Goal: Information Seeking & Learning: Learn about a topic

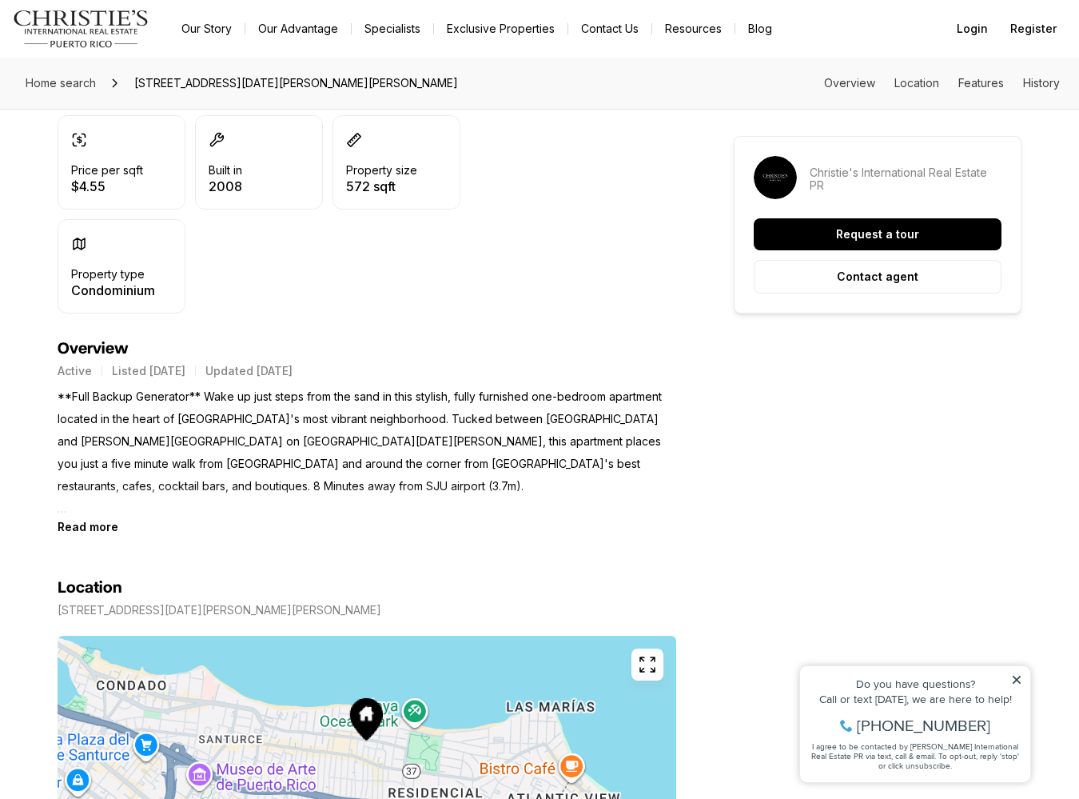
scroll to position [436, 0]
click at [95, 527] on b "Read more" at bounding box center [88, 527] width 61 height 14
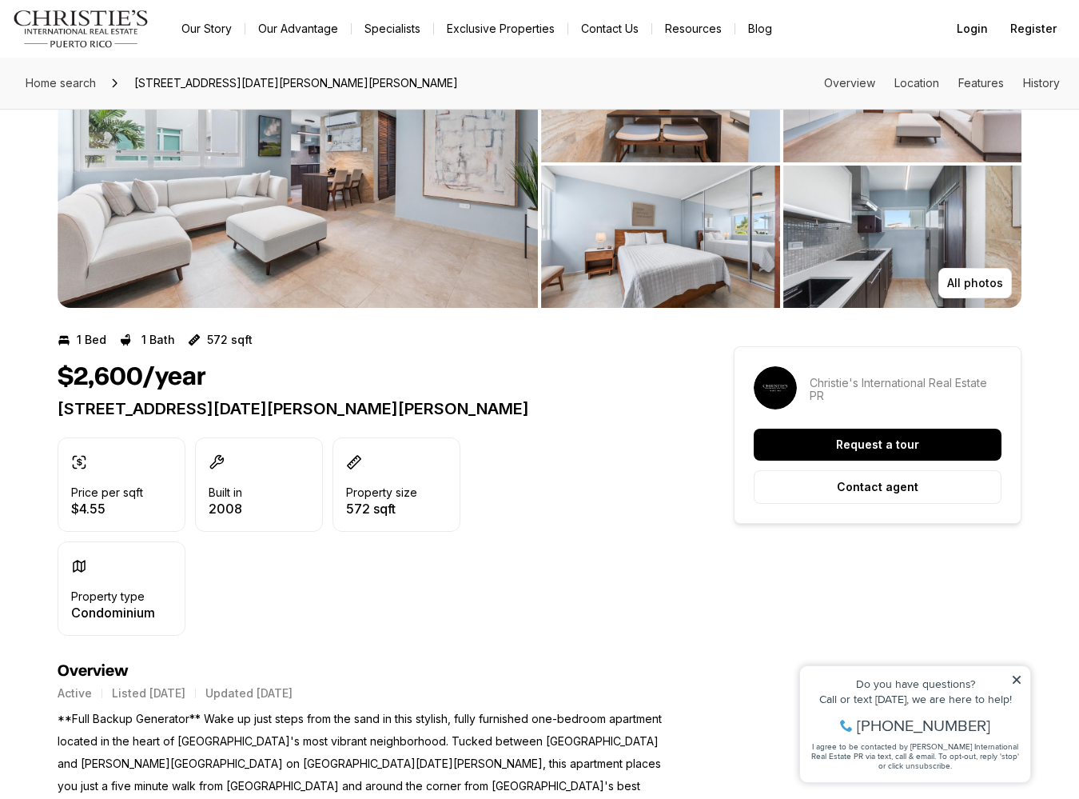
scroll to position [133, 0]
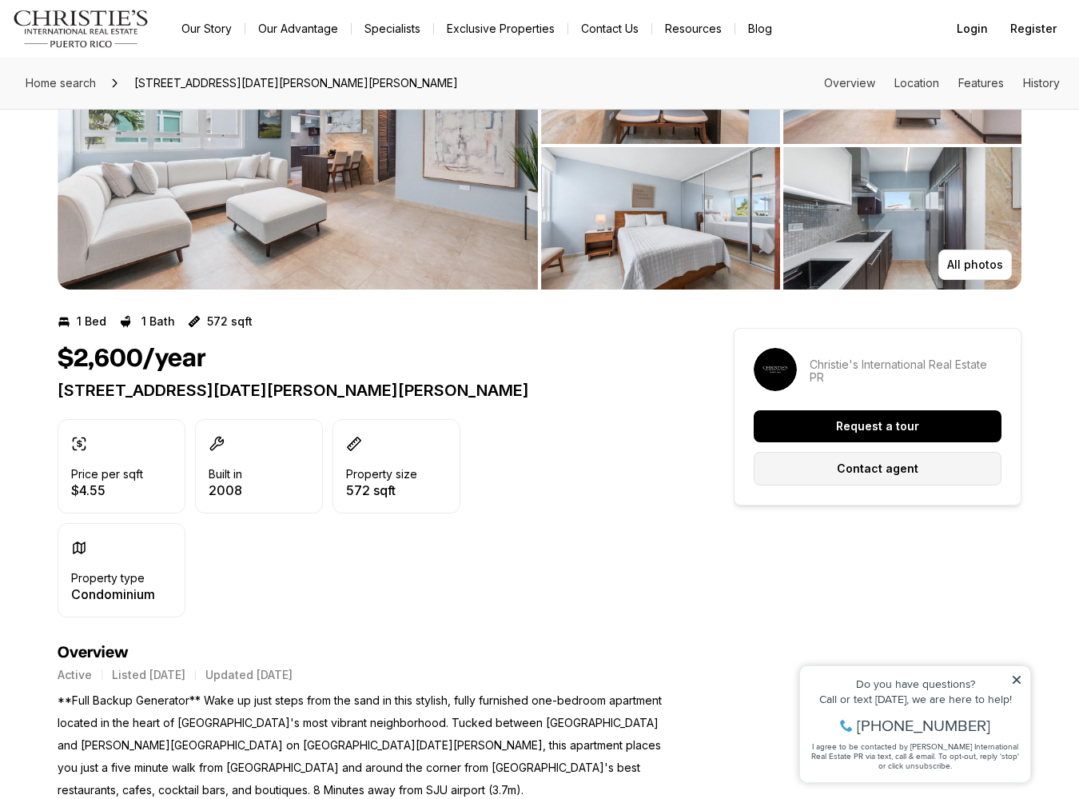
click at [765, 462] on button "Contact agent" at bounding box center [878, 469] width 248 height 34
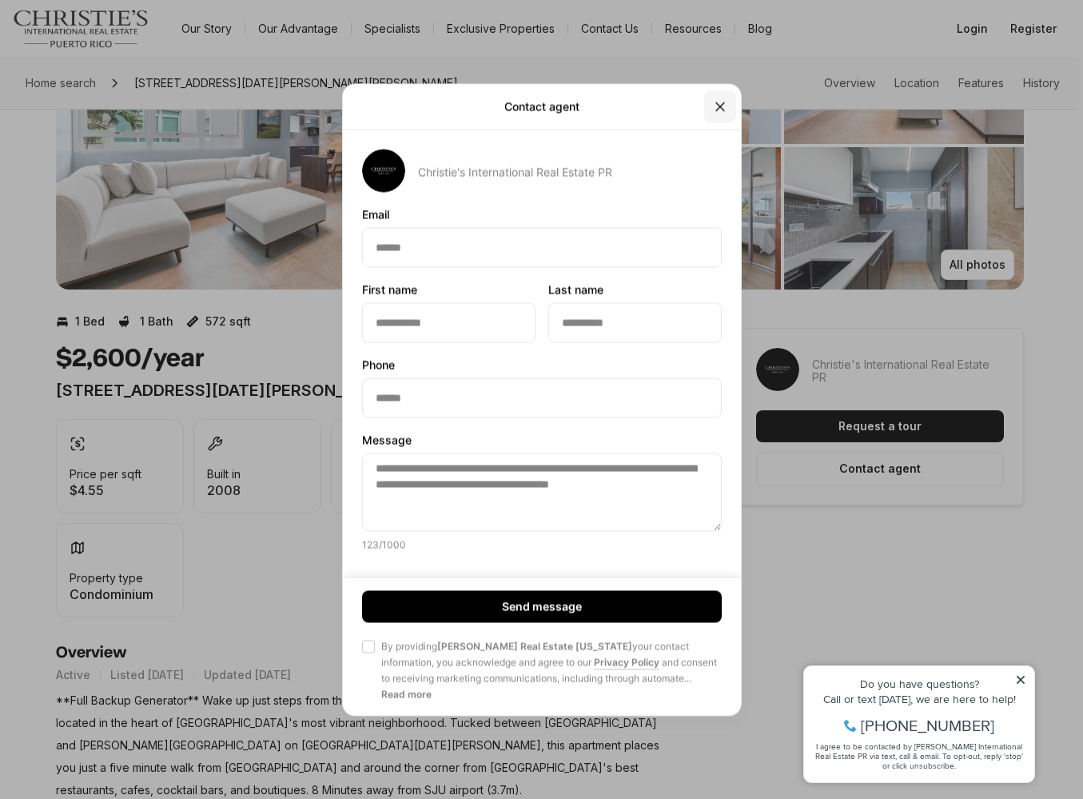
click at [718, 113] on icon "Close" at bounding box center [720, 106] width 16 height 16
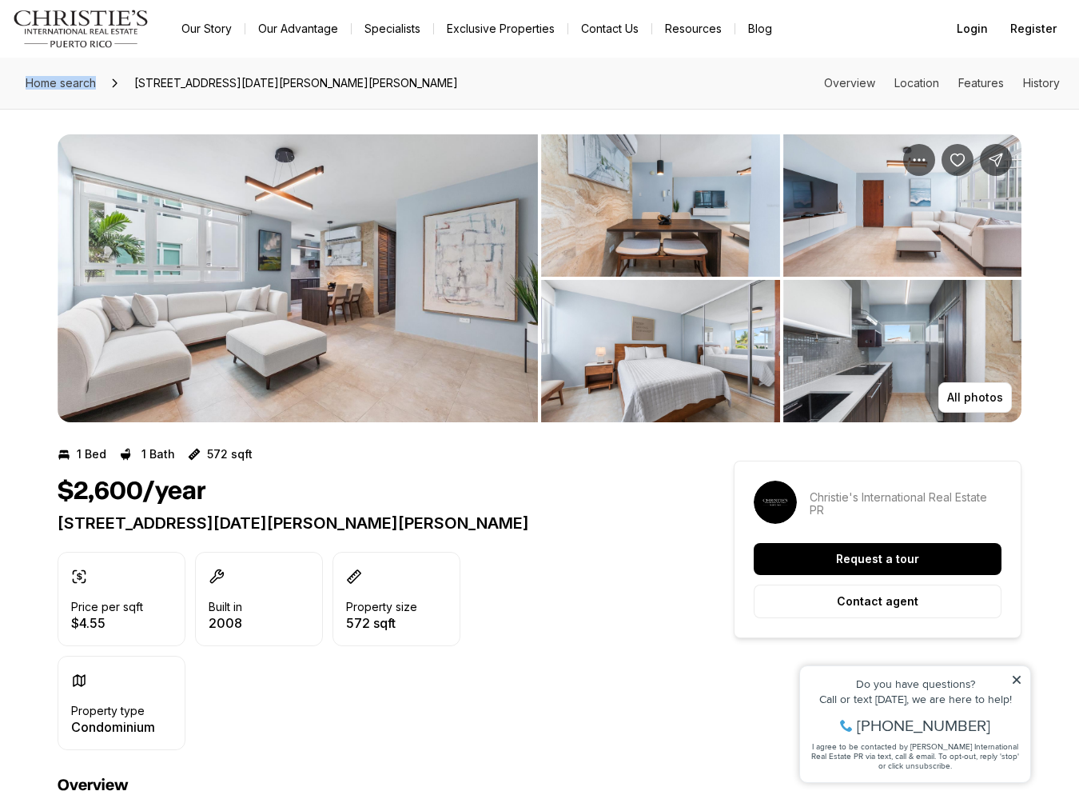
scroll to position [0, 0]
click at [52, 81] on span "Home search" at bounding box center [61, 83] width 70 height 14
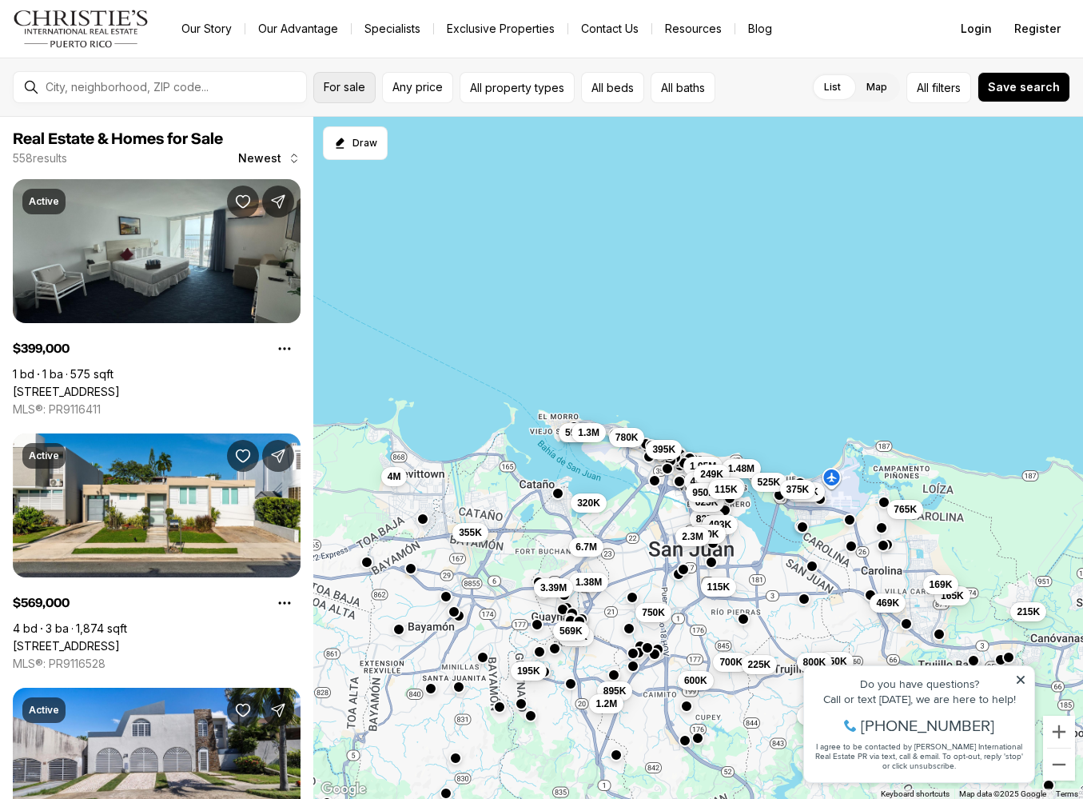
click at [362, 86] on span "For sale" at bounding box center [345, 87] width 42 height 13
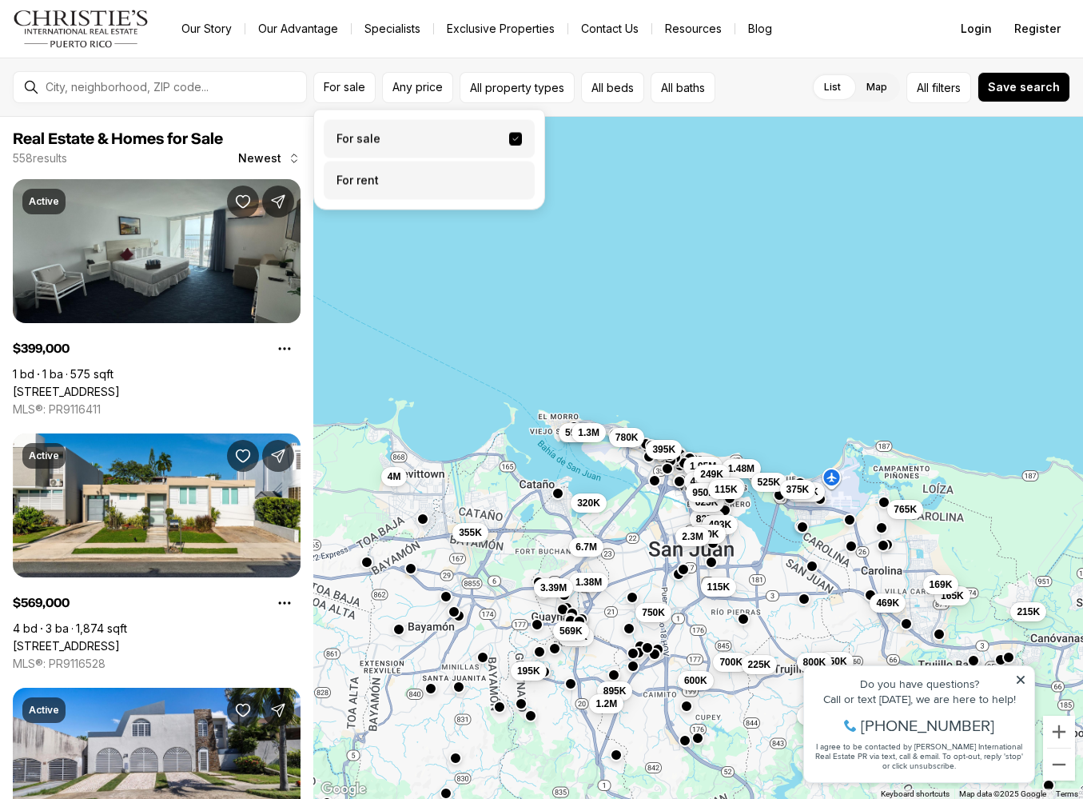
click at [369, 177] on label "For rent" at bounding box center [429, 180] width 211 height 38
click at [509, 174] on button "For rent" at bounding box center [515, 174] width 13 height 0
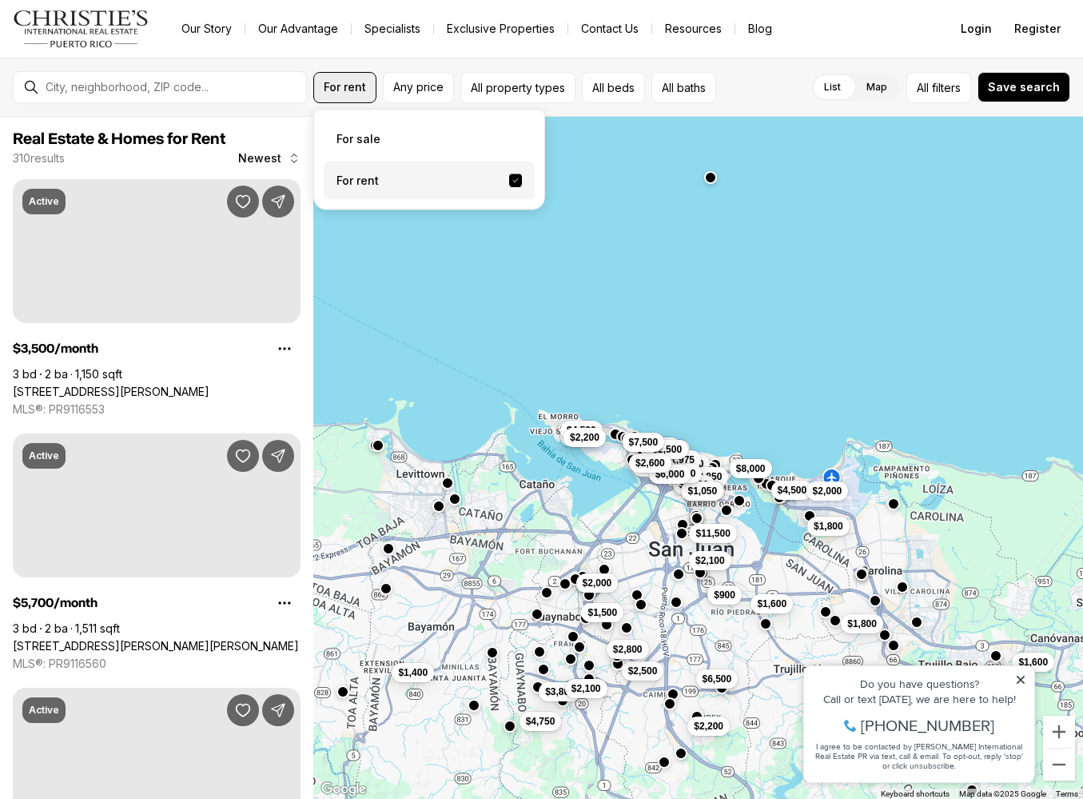
click at [364, 72] on button "For rent" at bounding box center [344, 87] width 63 height 31
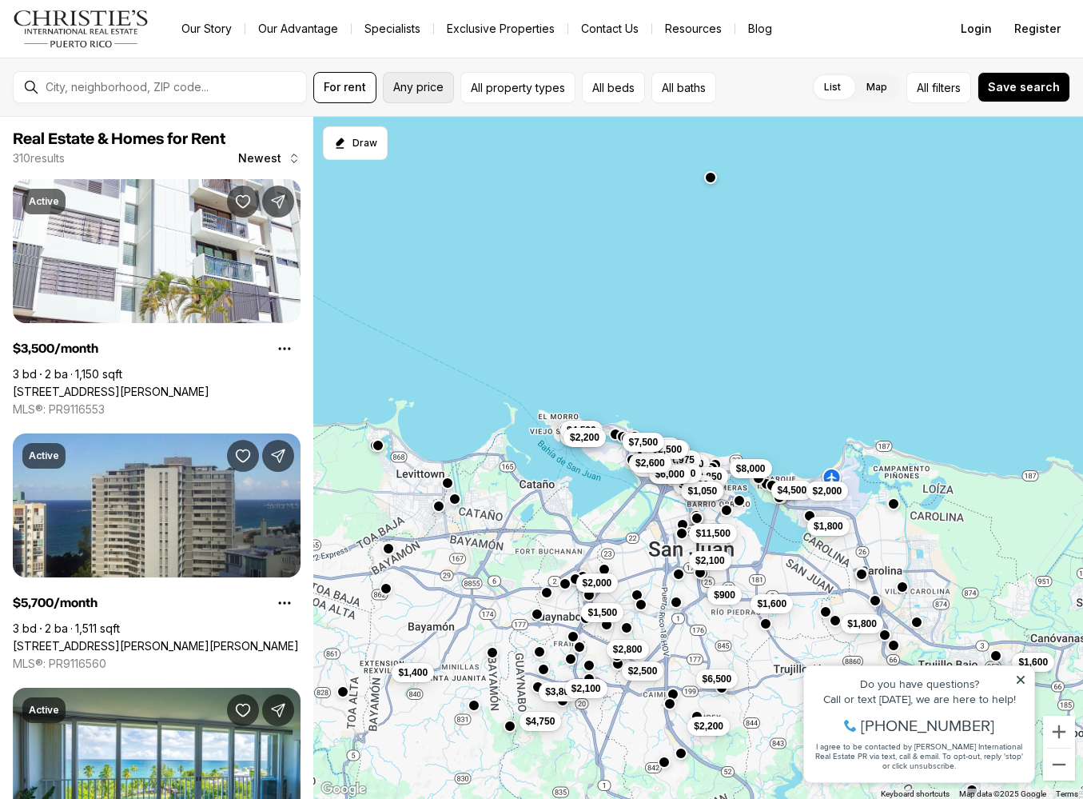
click at [418, 90] on span "Any price" at bounding box center [418, 87] width 50 height 13
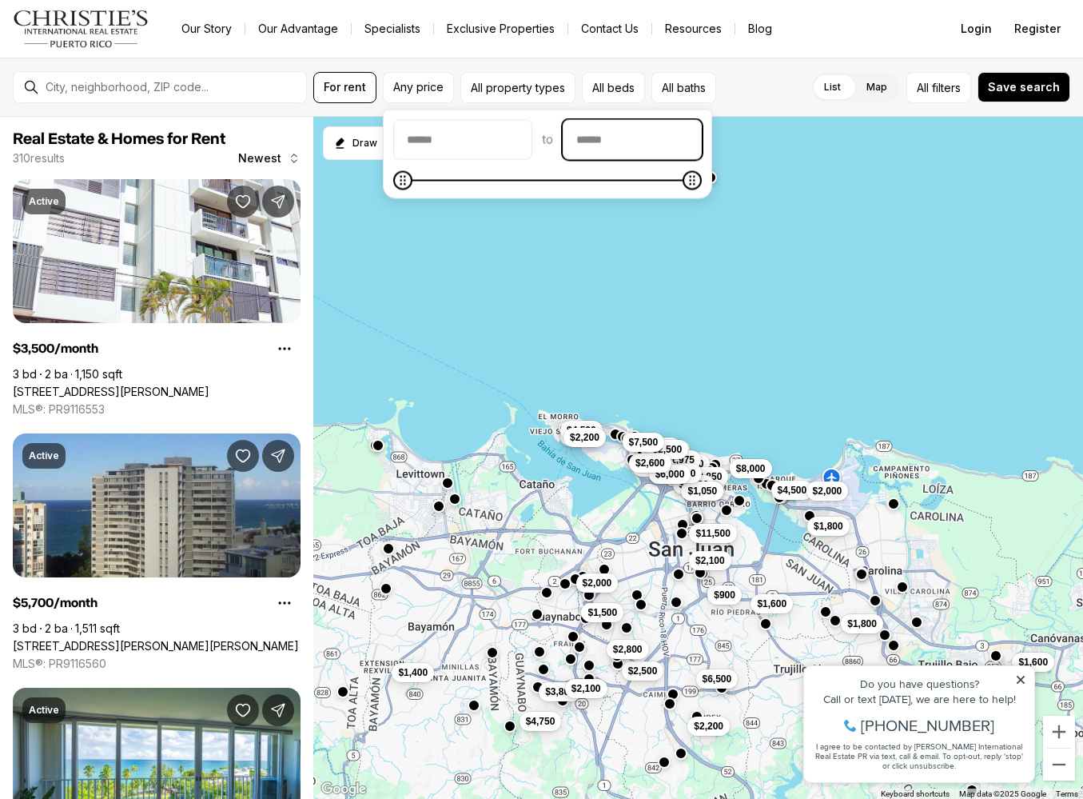
click at [665, 158] on input "priceMax" at bounding box center [632, 140] width 137 height 38
type input "******"
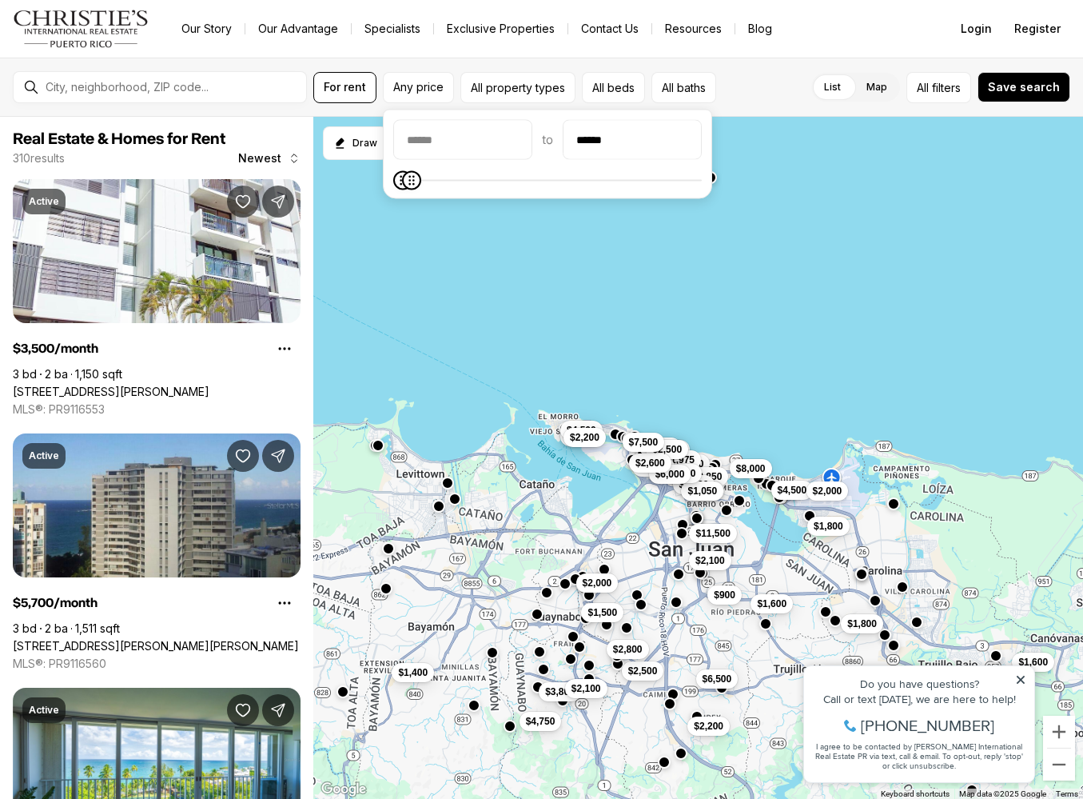
click at [722, 70] on div "For rent Any price All property types All beds All baths List Map List Map All …" at bounding box center [541, 87] width 1083 height 59
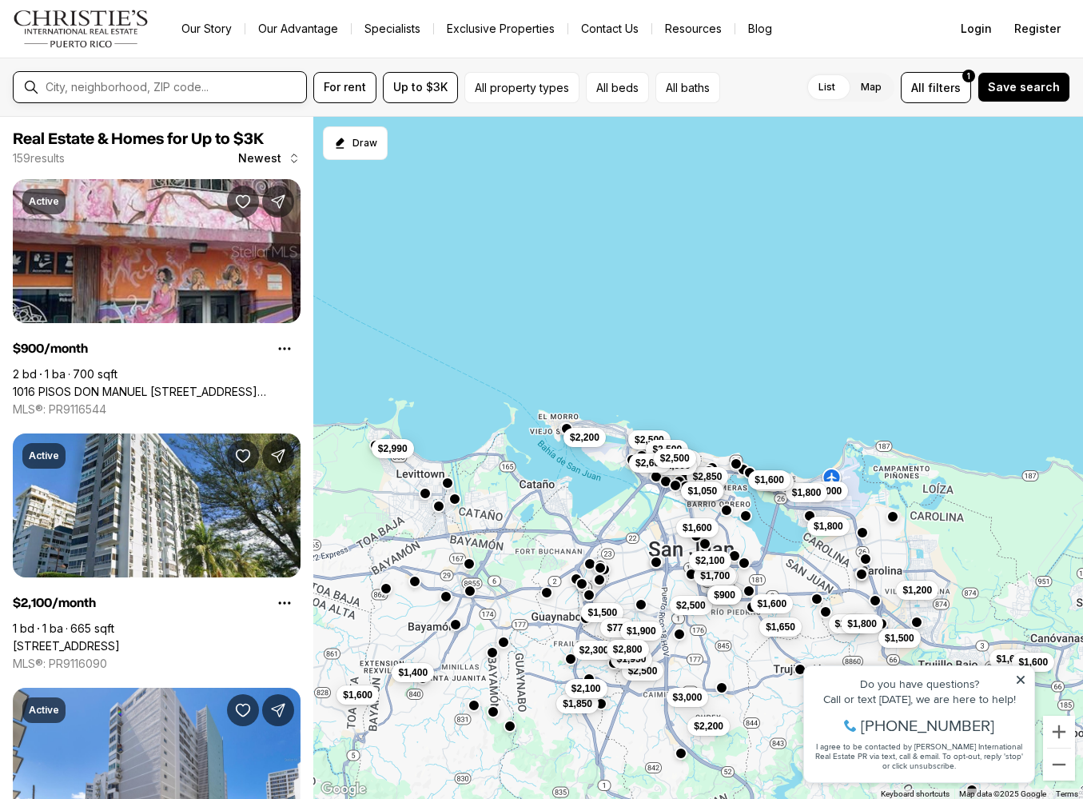
click at [194, 85] on input "text" at bounding box center [173, 87] width 254 height 13
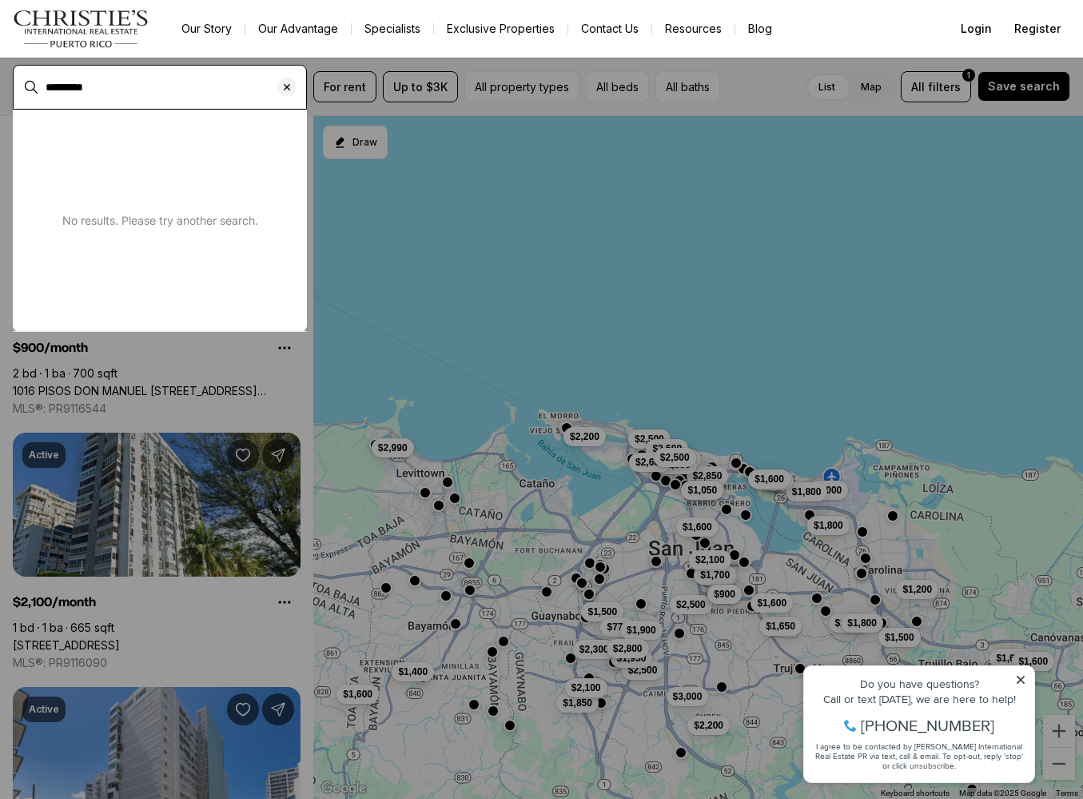
type input "*********"
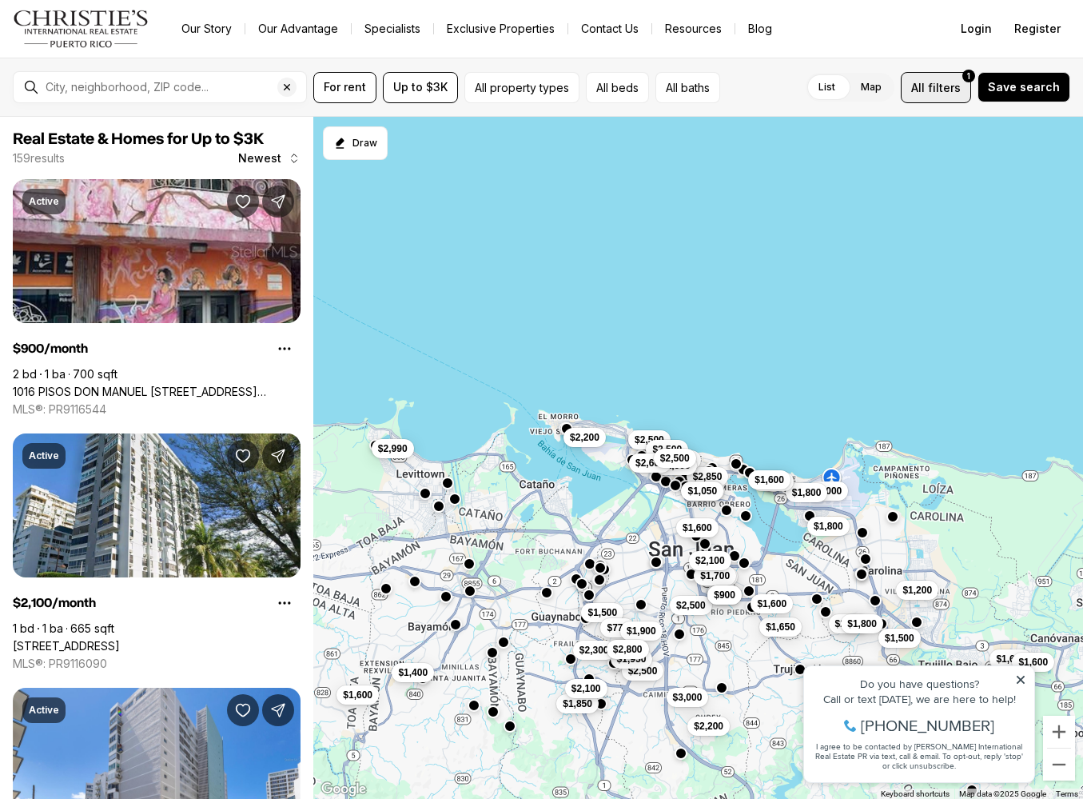
click at [925, 91] on span "All" at bounding box center [918, 87] width 14 height 17
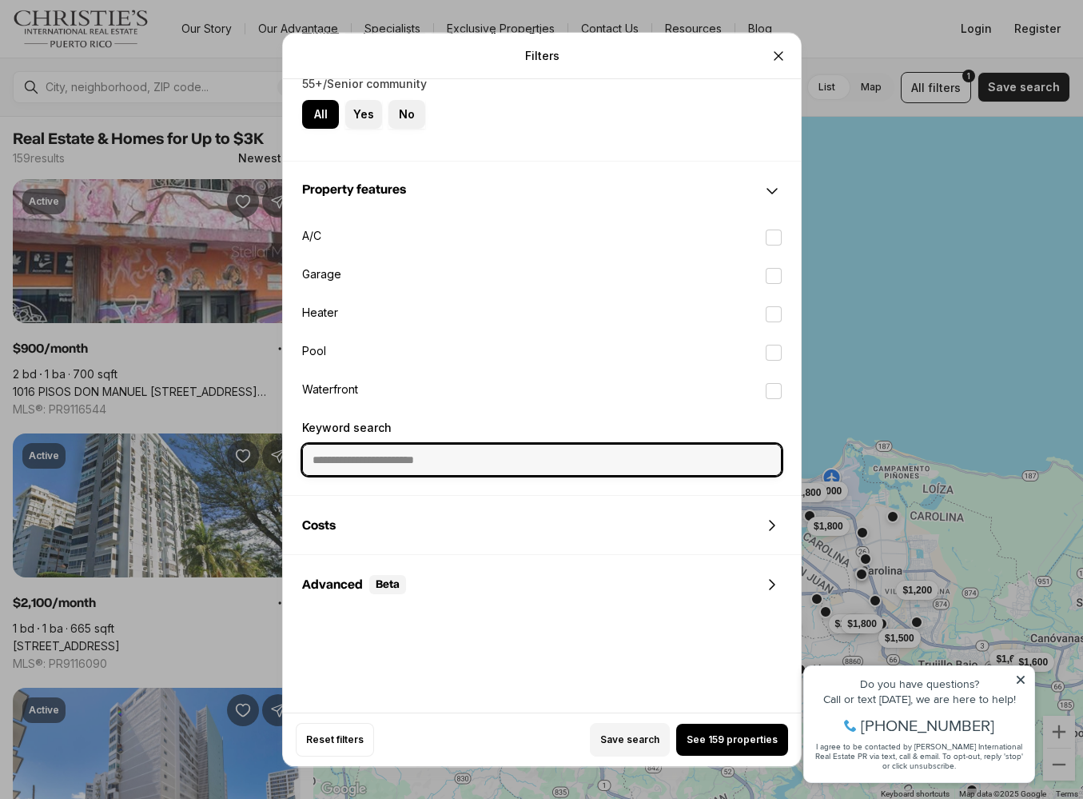
click at [456, 465] on input "Keyword search" at bounding box center [542, 459] width 478 height 30
type input "*********"
click at [443, 457] on input "*********" at bounding box center [542, 459] width 478 height 30
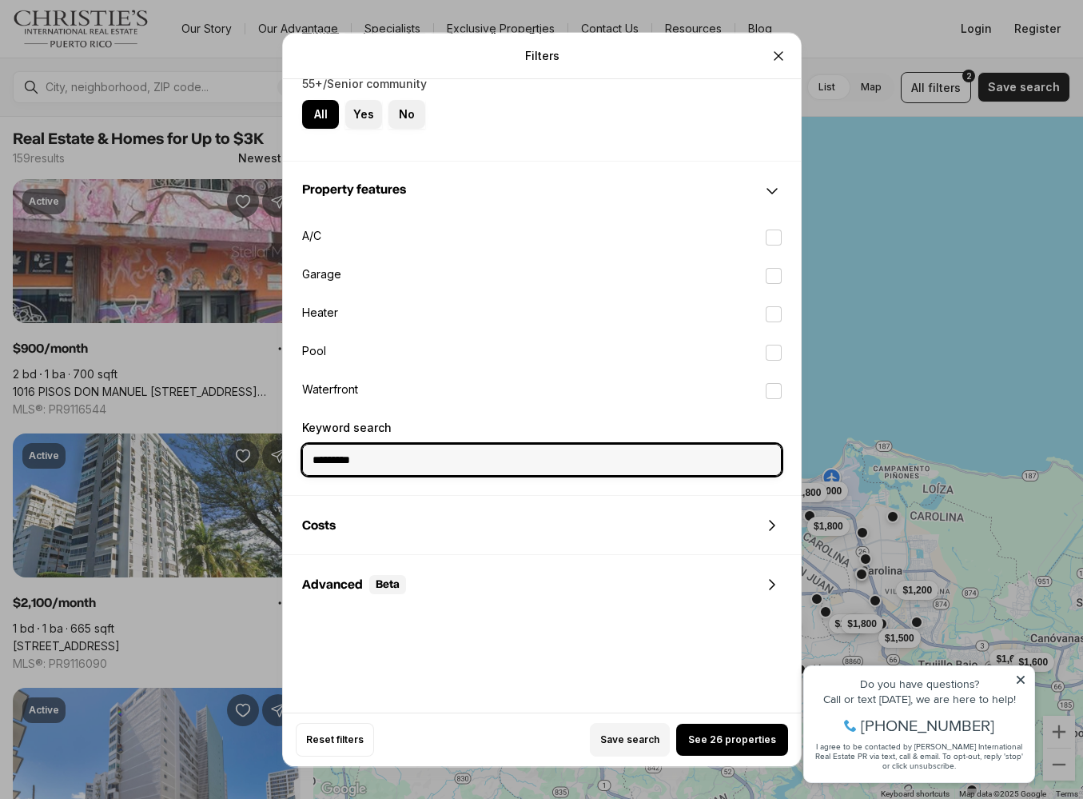
click at [443, 457] on input "*********" at bounding box center [542, 459] width 478 height 30
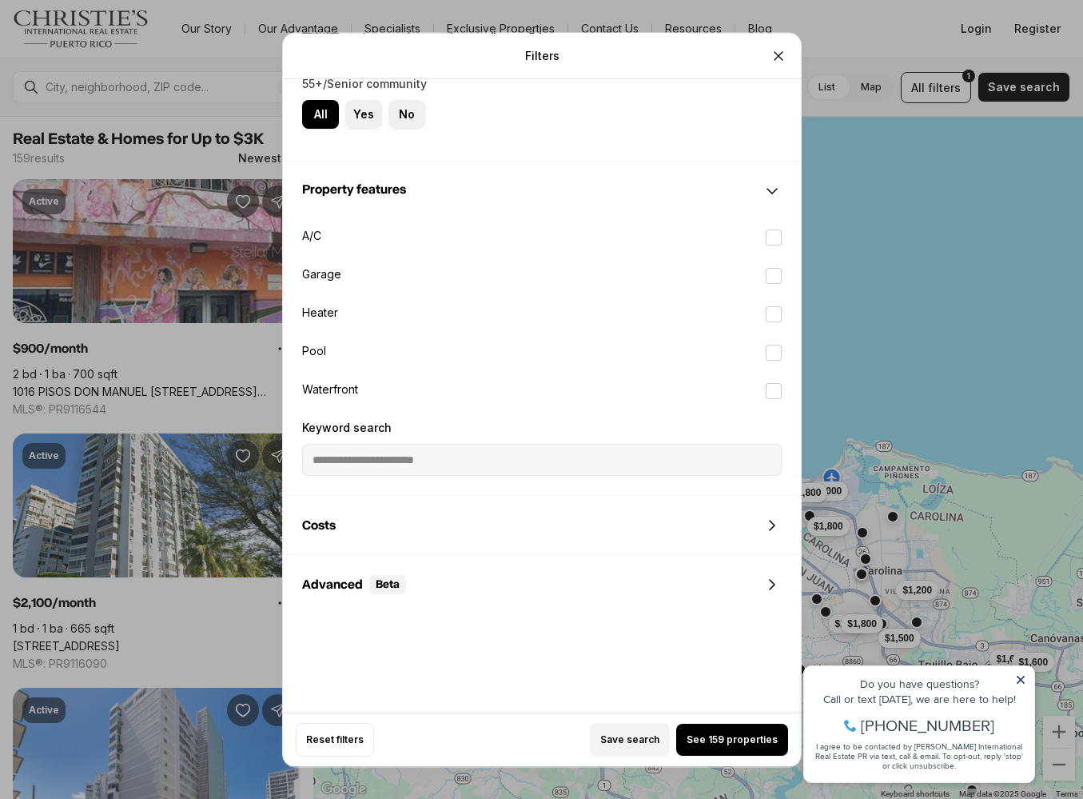
click at [541, 115] on div "All Yes No" at bounding box center [542, 114] width 480 height 29
click at [471, 465] on input "Keyword search" at bounding box center [542, 459] width 478 height 30
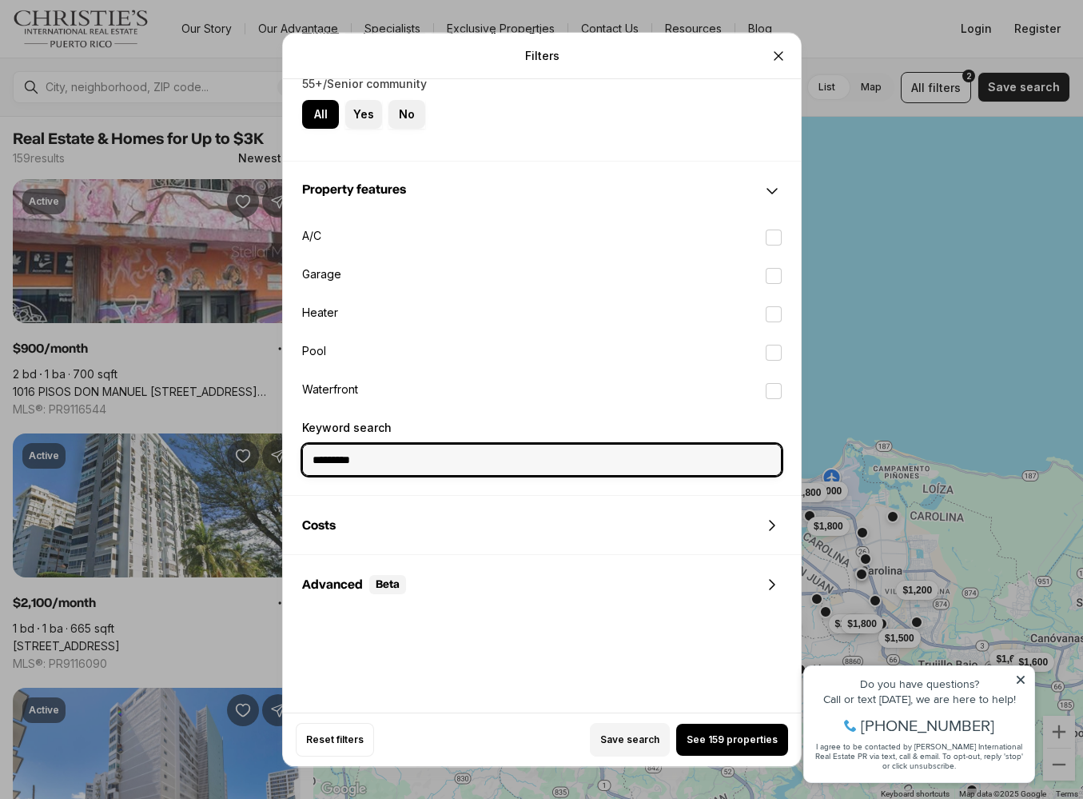
type input "*********"
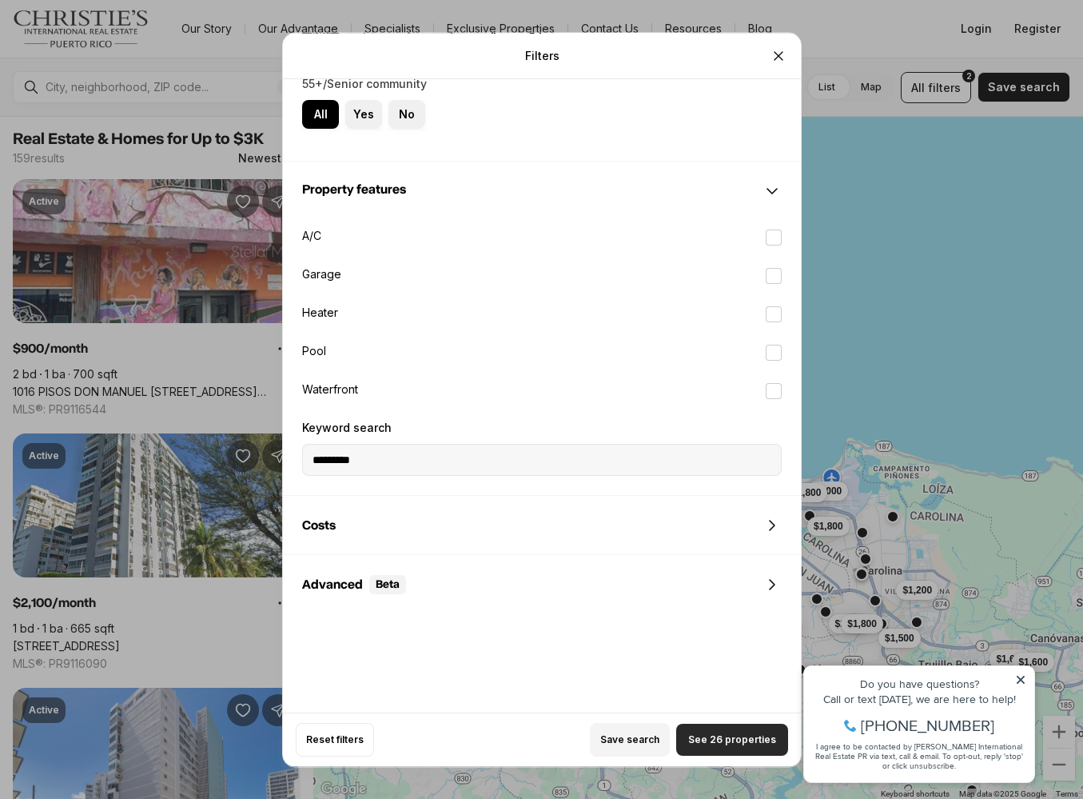
click at [736, 730] on button "See 26 properties" at bounding box center [732, 739] width 112 height 32
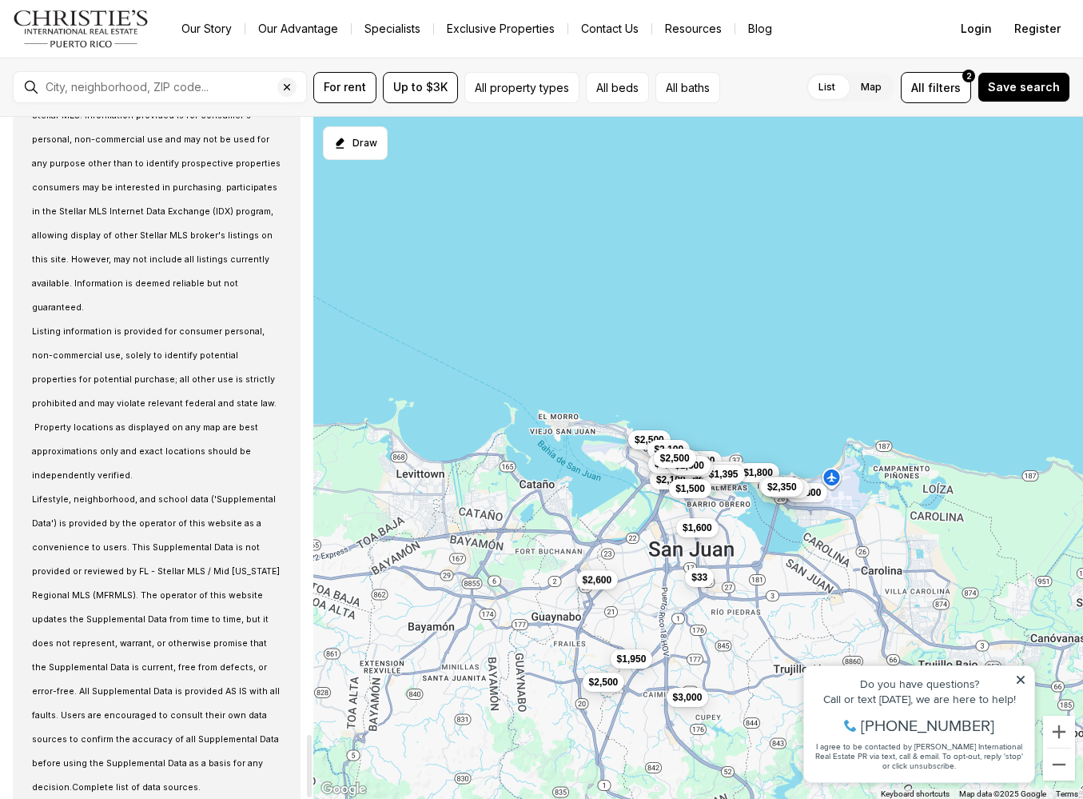
scroll to position [6731, 0]
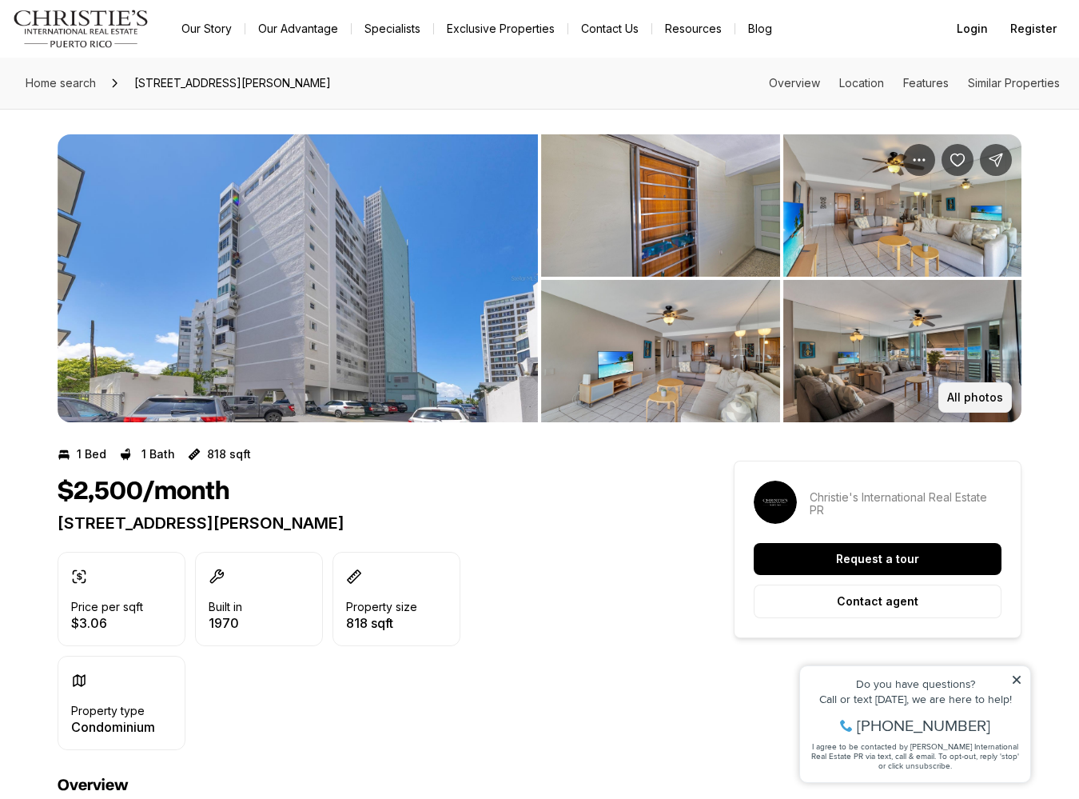
click at [975, 396] on p "All photos" at bounding box center [975, 397] width 56 height 13
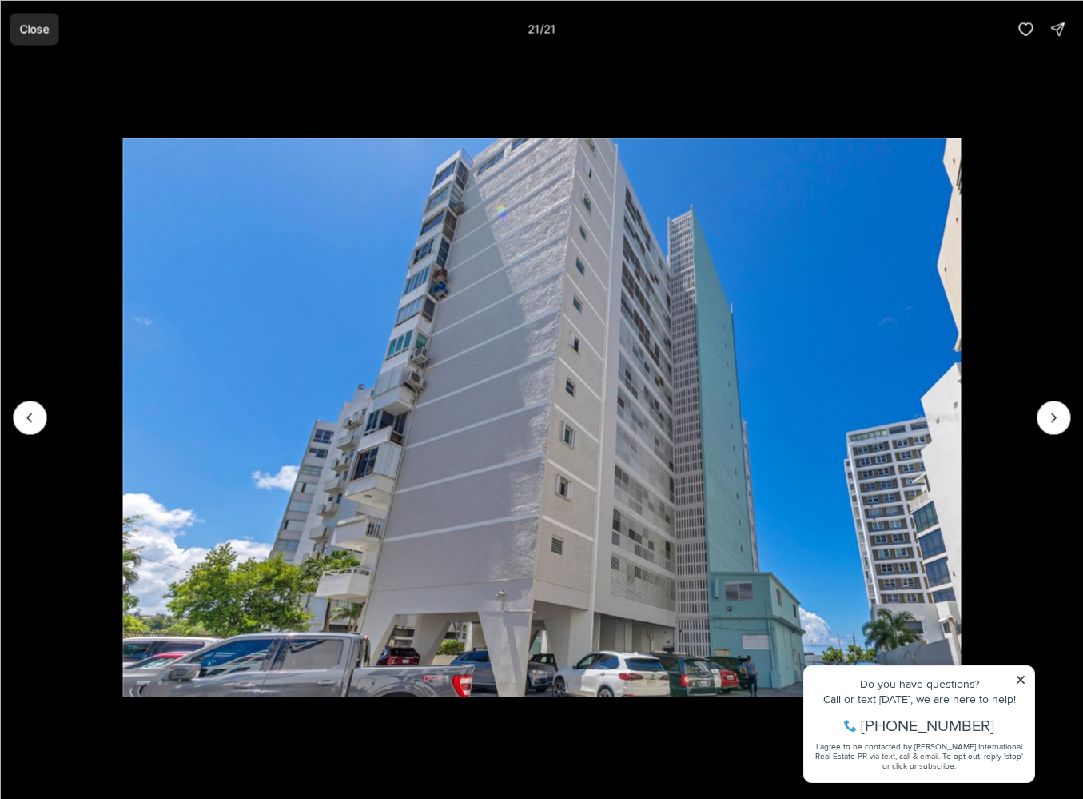
click at [41, 34] on p "Close" at bounding box center [34, 28] width 30 height 13
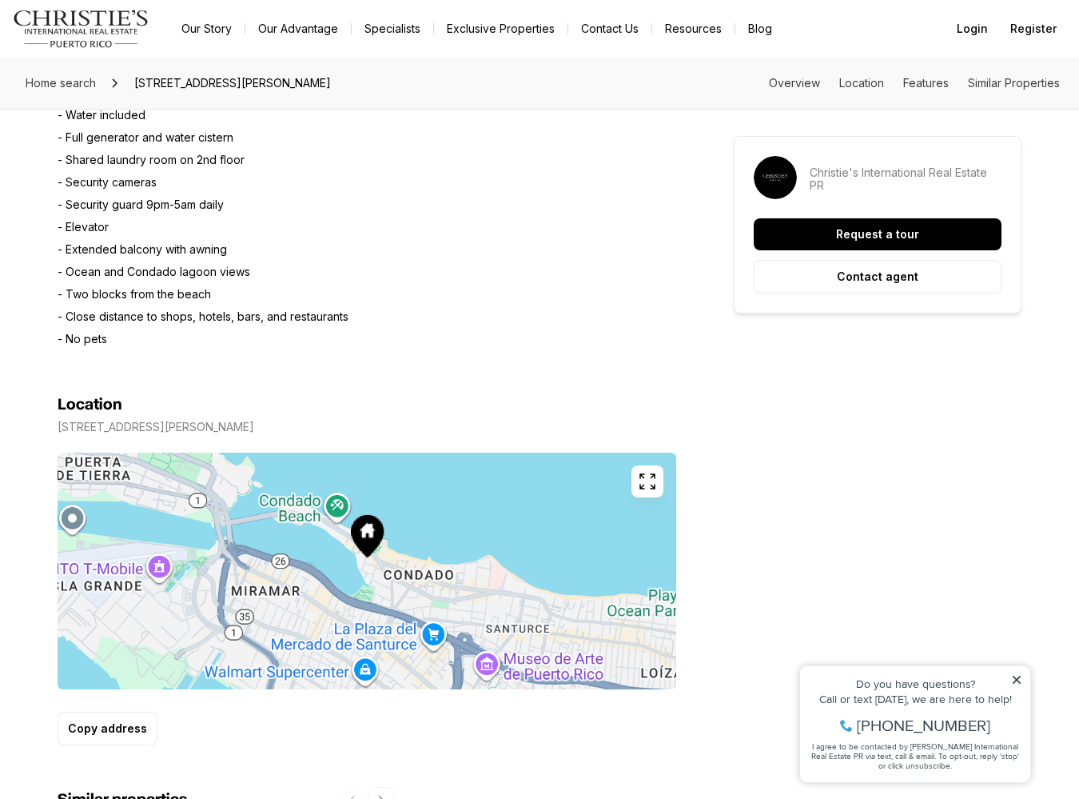
scroll to position [860, 0]
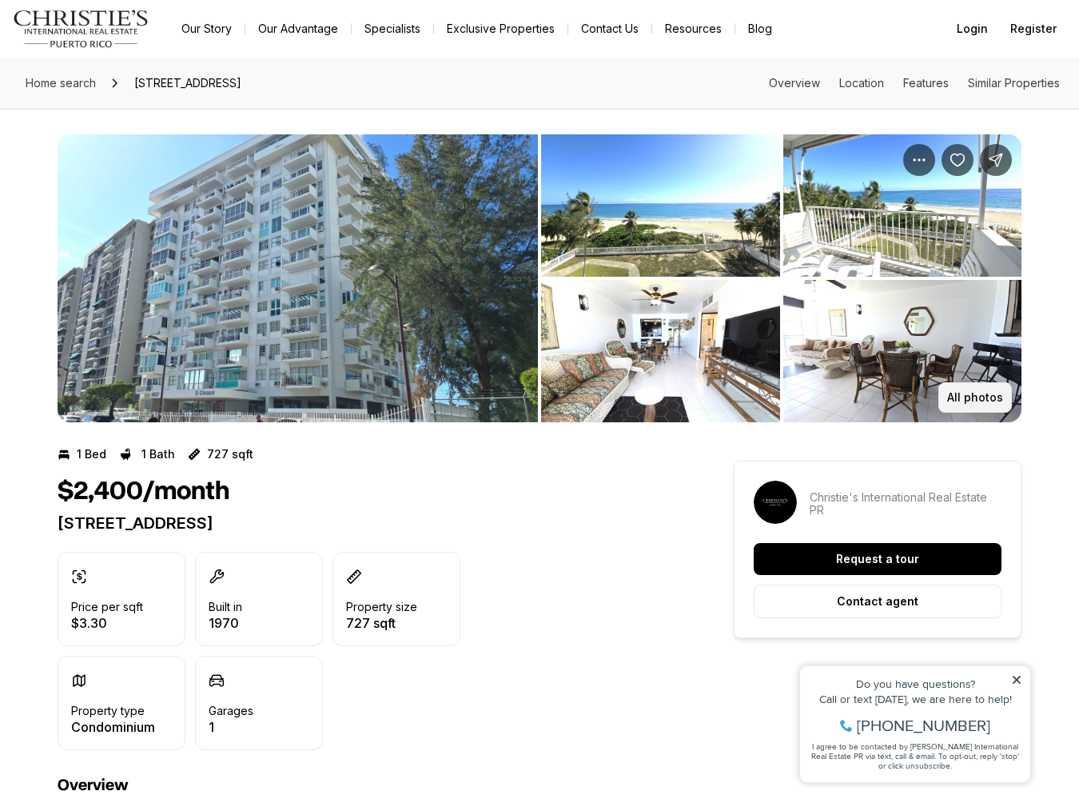
click at [962, 395] on p "All photos" at bounding box center [975, 397] width 56 height 13
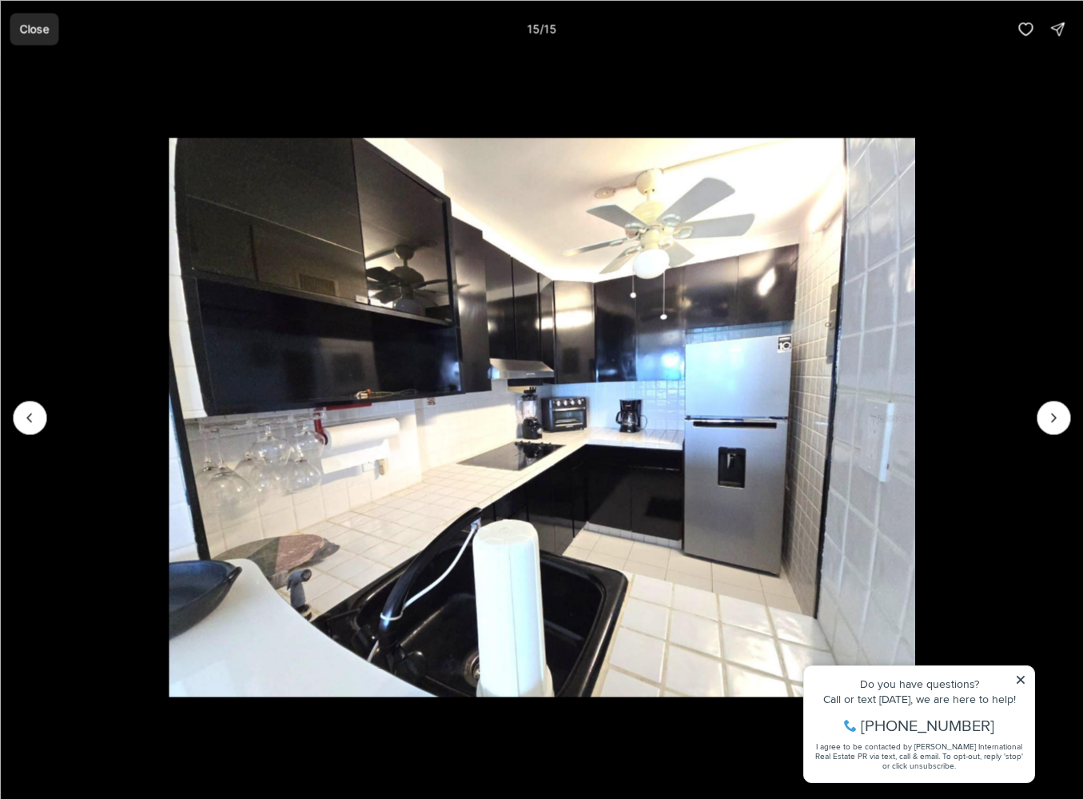
click at [34, 26] on p "Close" at bounding box center [34, 28] width 30 height 13
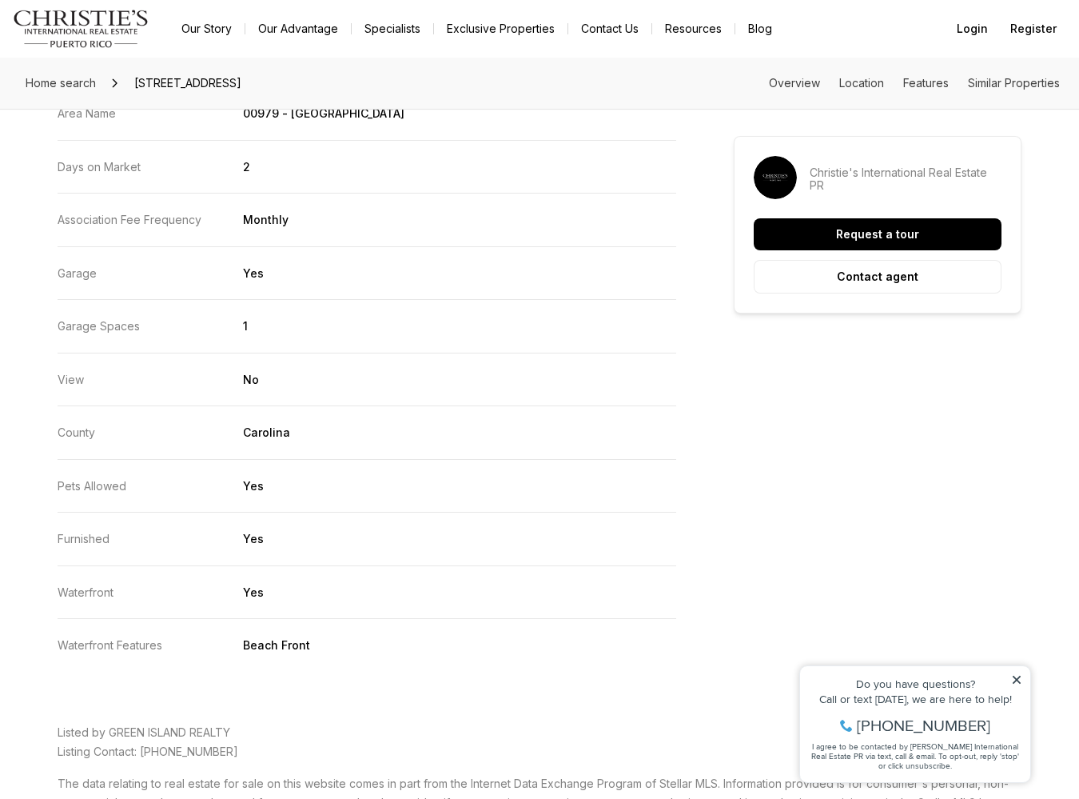
scroll to position [2743, 0]
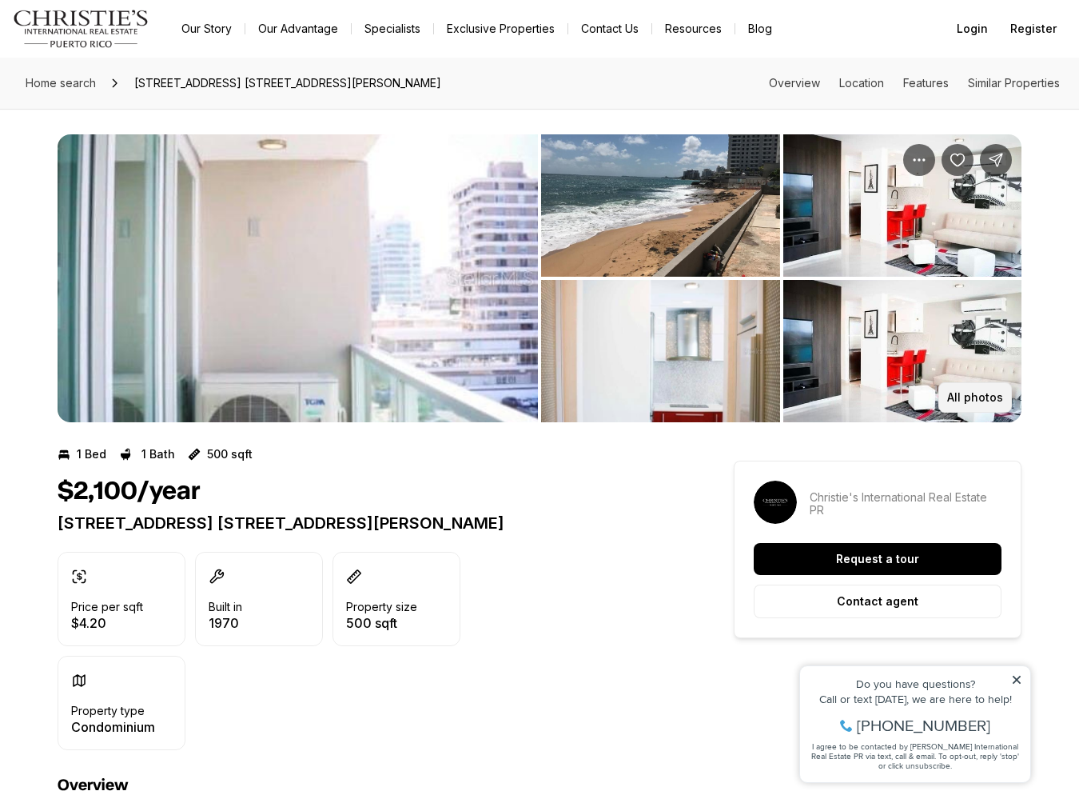
click at [981, 394] on p "All photos" at bounding box center [975, 397] width 56 height 13
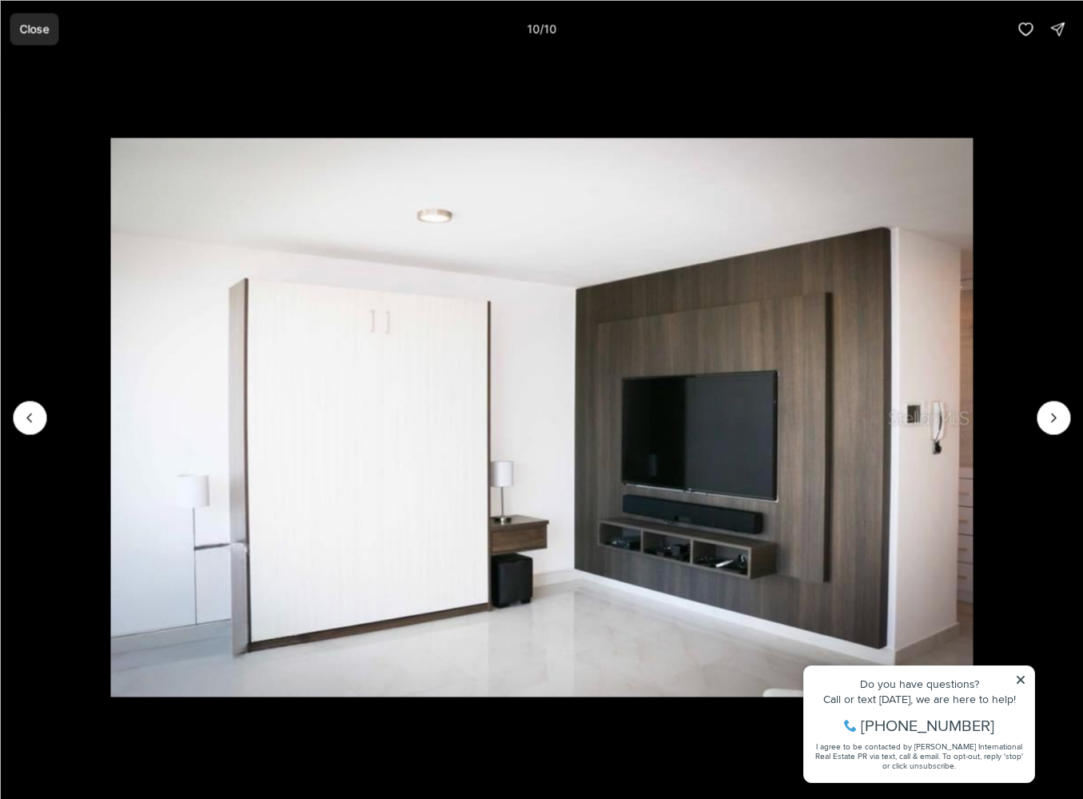
click at [28, 30] on p "Close" at bounding box center [34, 28] width 30 height 13
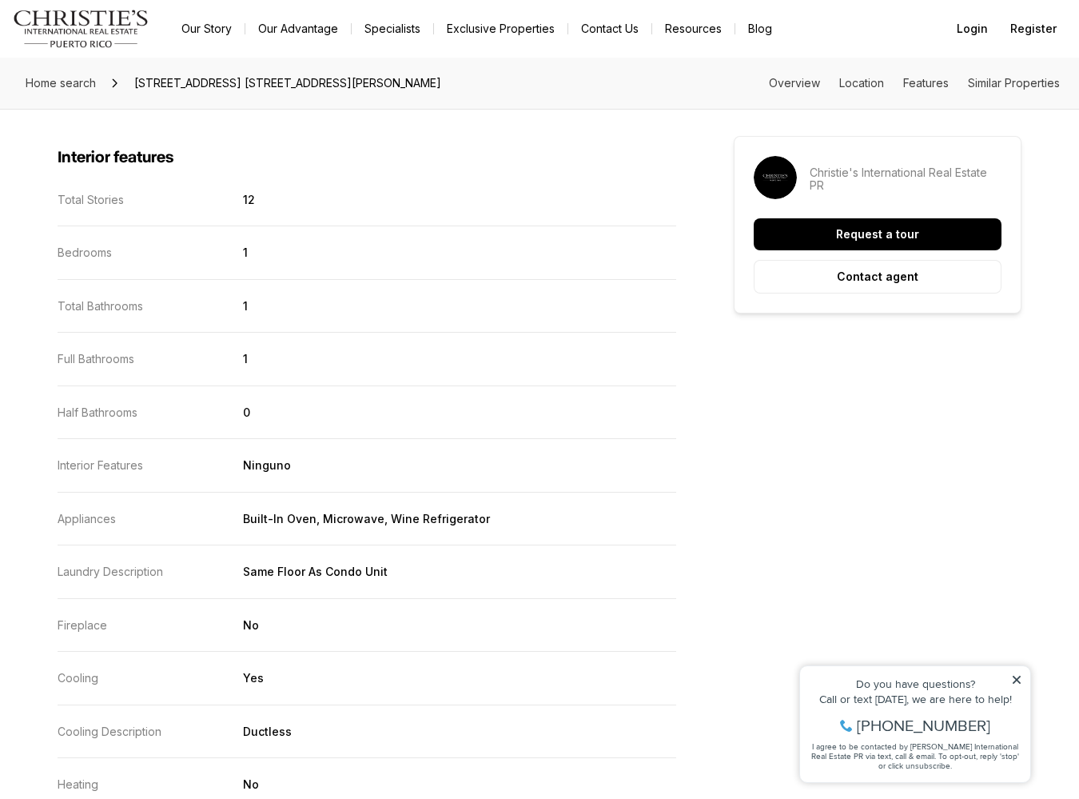
scroll to position [1686, 0]
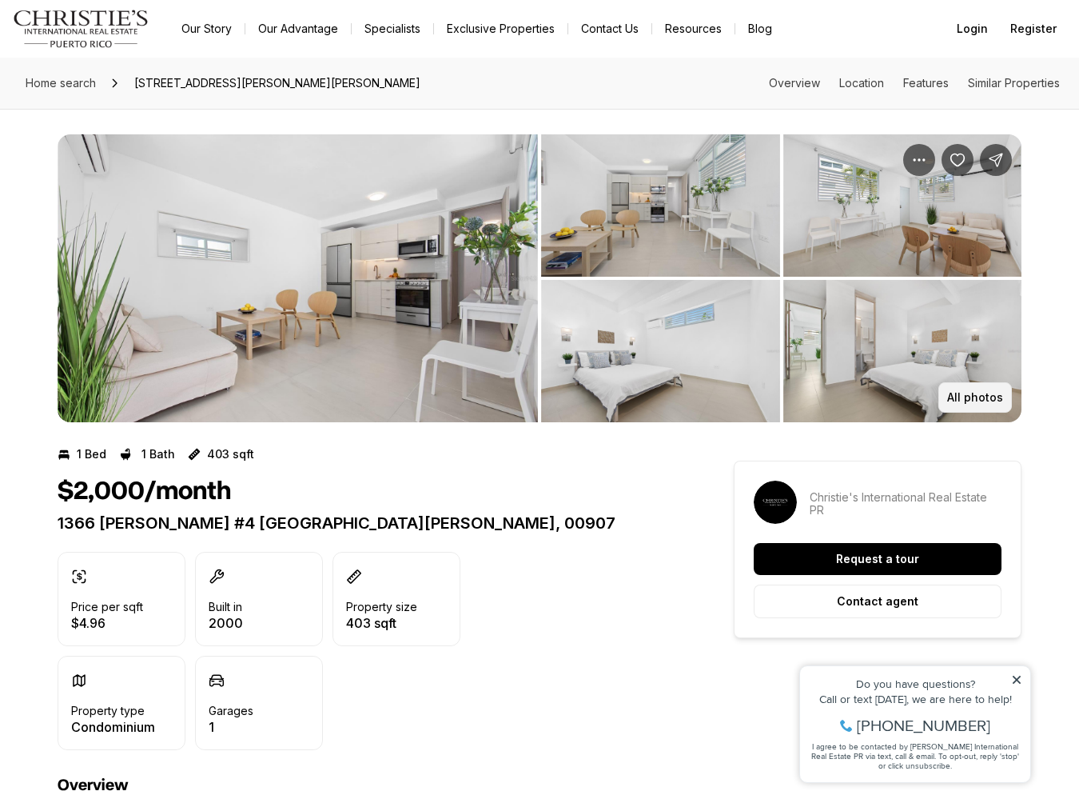
click at [958, 389] on button "All photos" at bounding box center [975, 397] width 74 height 30
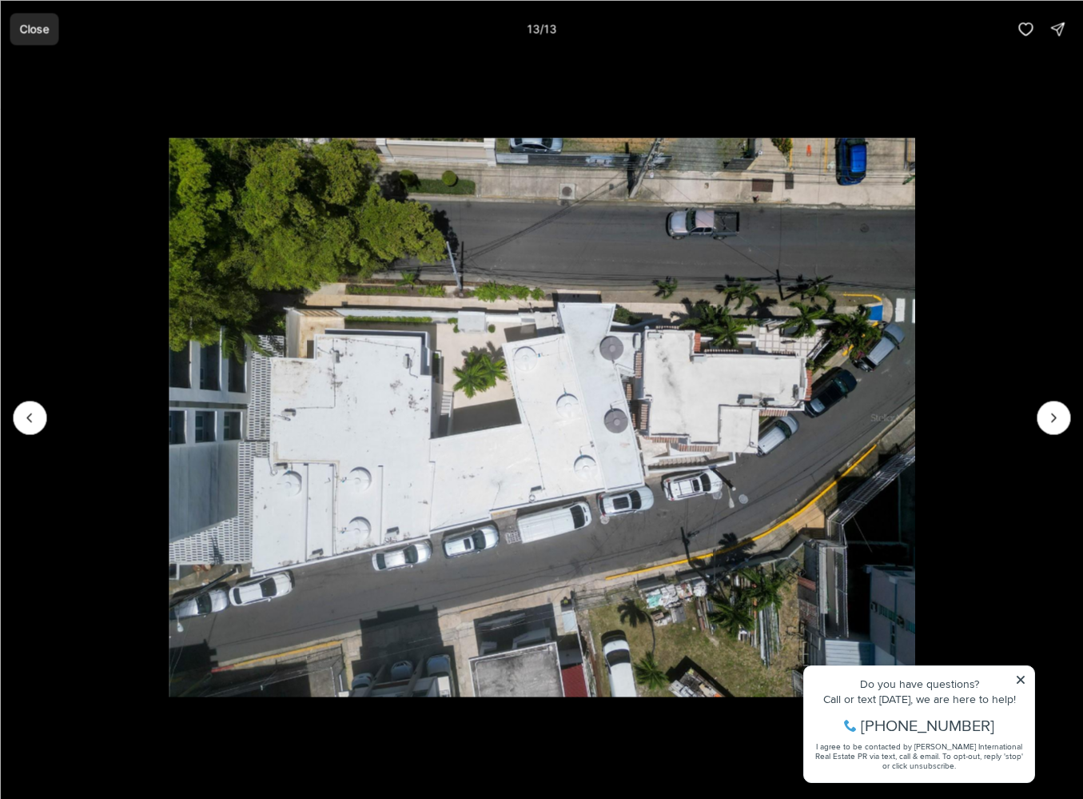
click at [38, 26] on p "Close" at bounding box center [34, 28] width 30 height 13
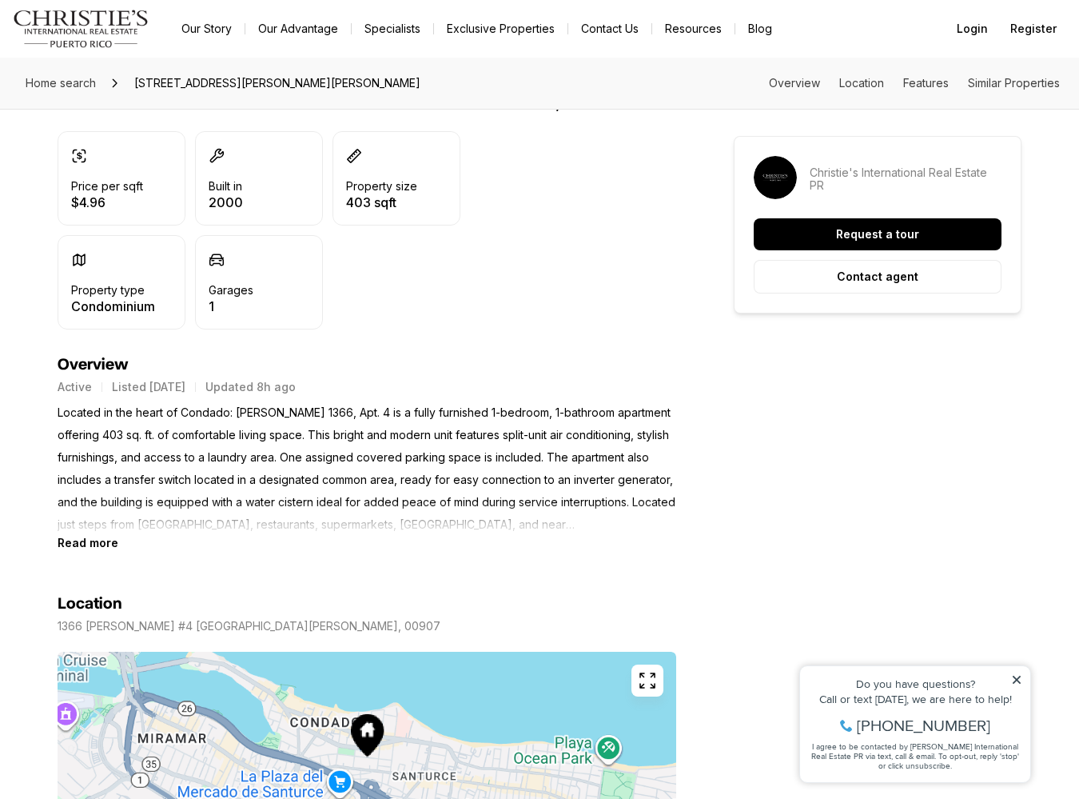
scroll to position [429, 0]
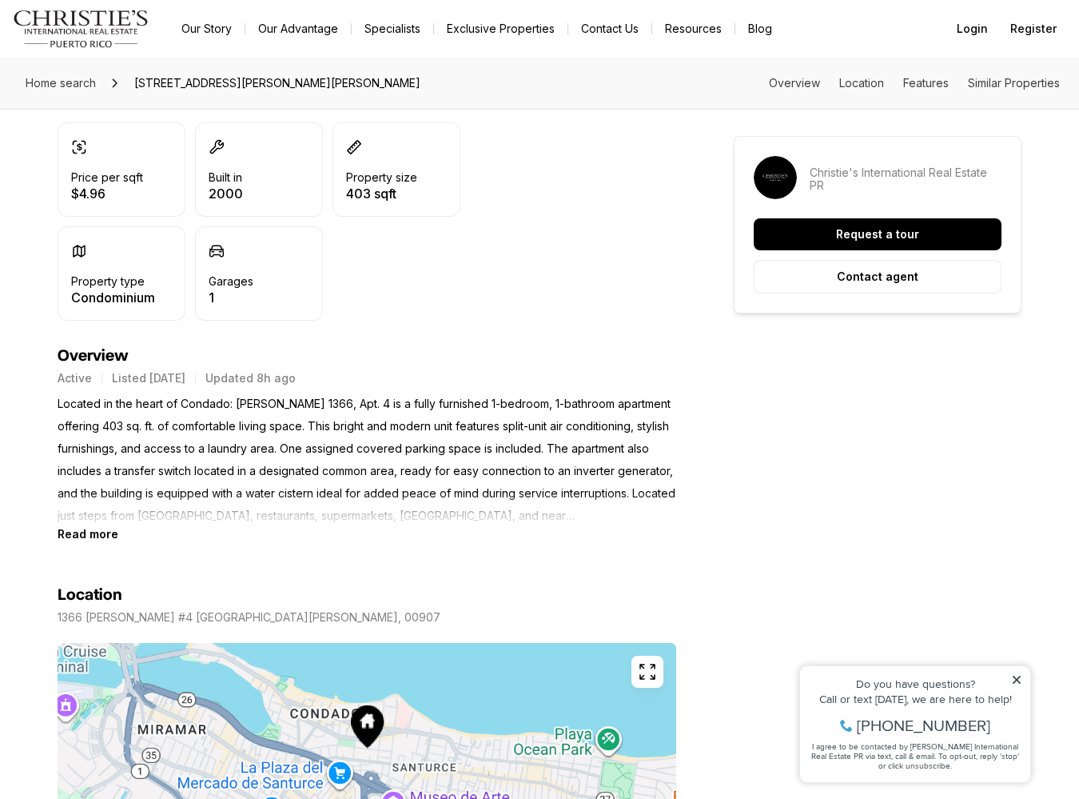
click at [91, 533] on b "Read more" at bounding box center [88, 534] width 61 height 14
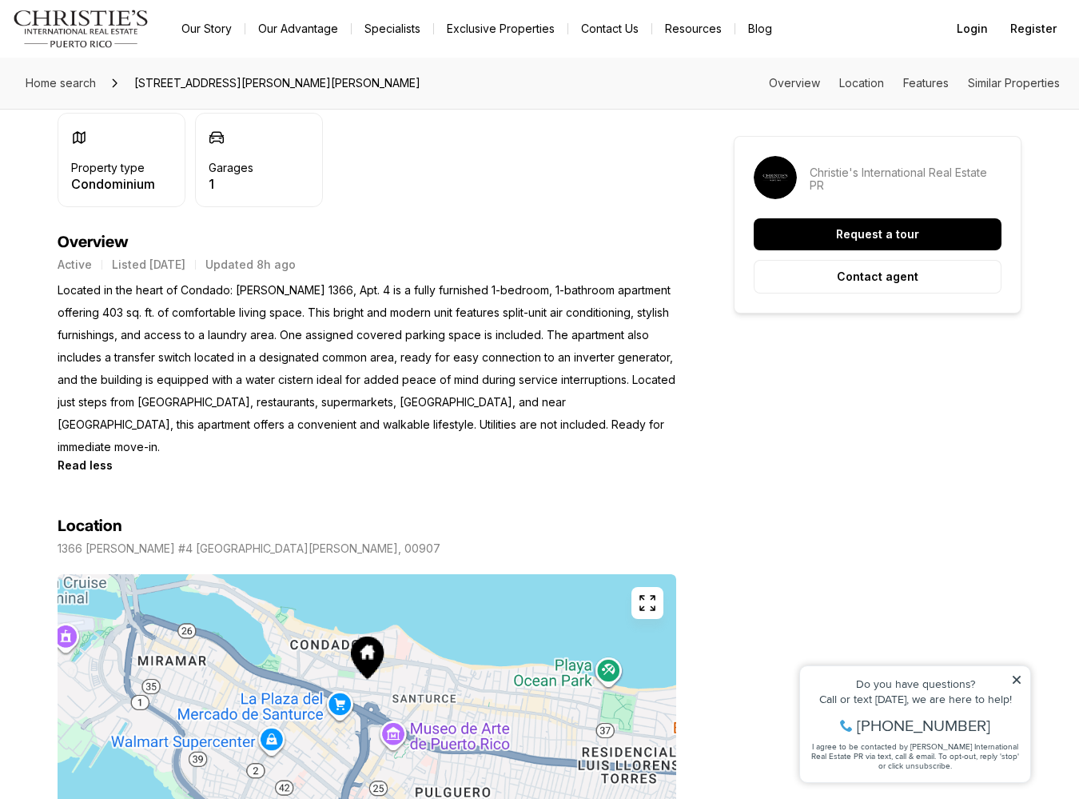
scroll to position [563, 0]
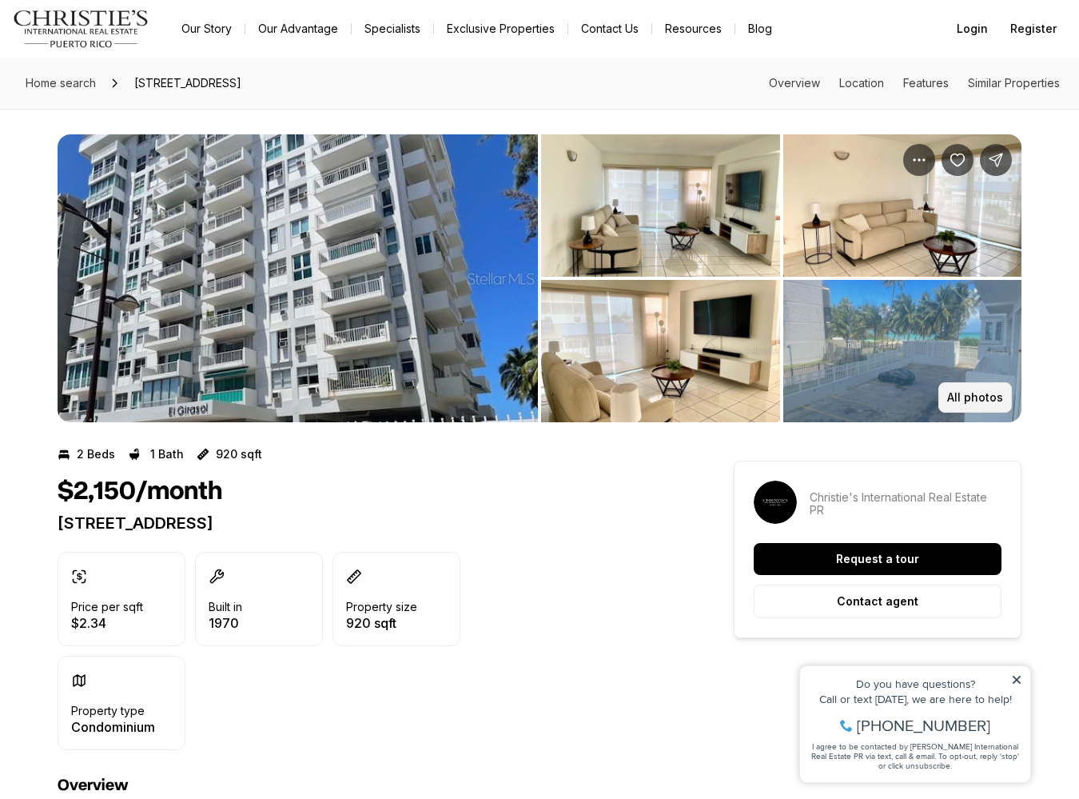
click at [980, 400] on p "All photos" at bounding box center [975, 397] width 56 height 13
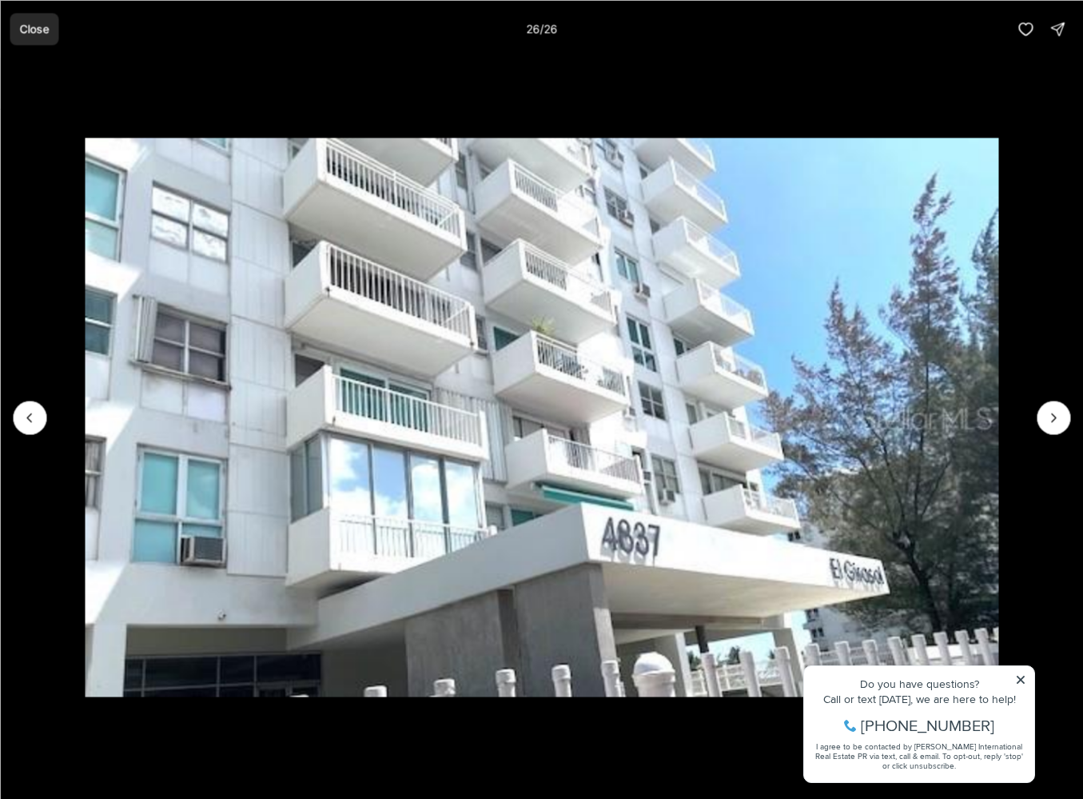
click at [39, 39] on button "Close" at bounding box center [34, 29] width 49 height 32
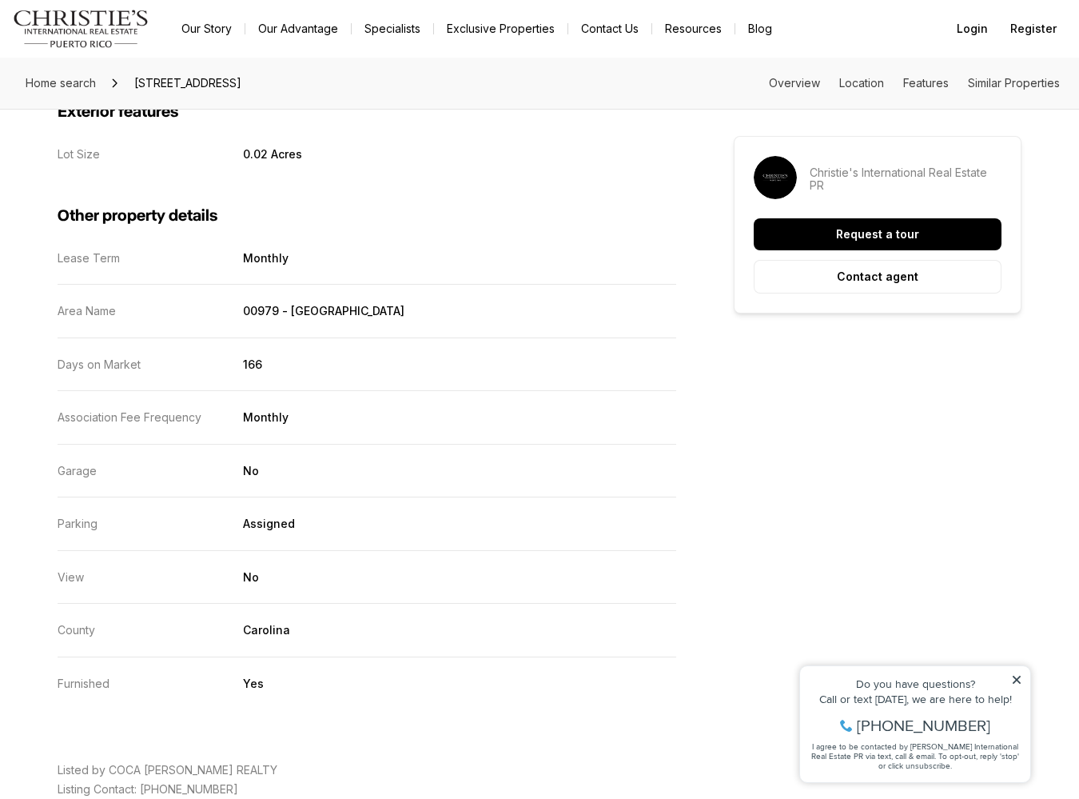
scroll to position [2536, 0]
